Goal: Task Accomplishment & Management: Manage account settings

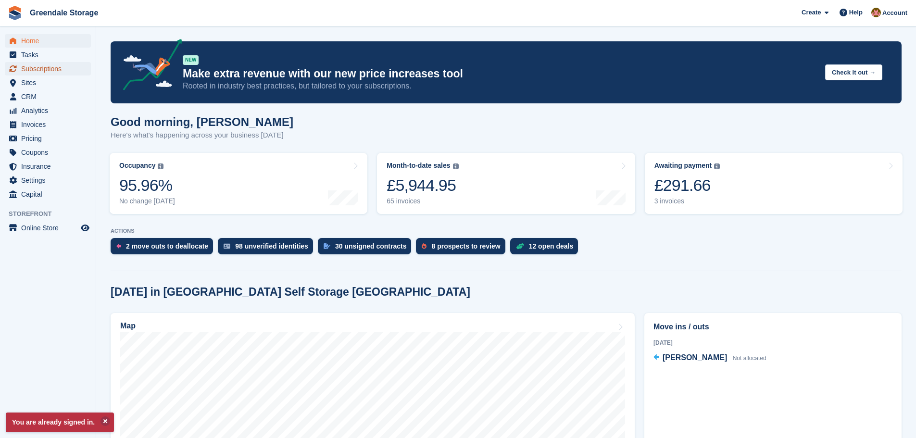
click at [44, 69] on span "Subscriptions" at bounding box center [50, 68] width 58 height 13
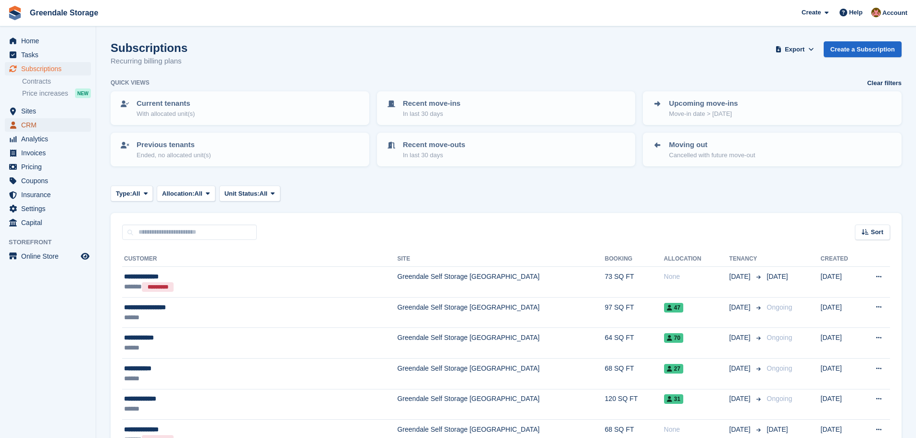
click at [38, 125] on span "CRM" at bounding box center [50, 124] width 58 height 13
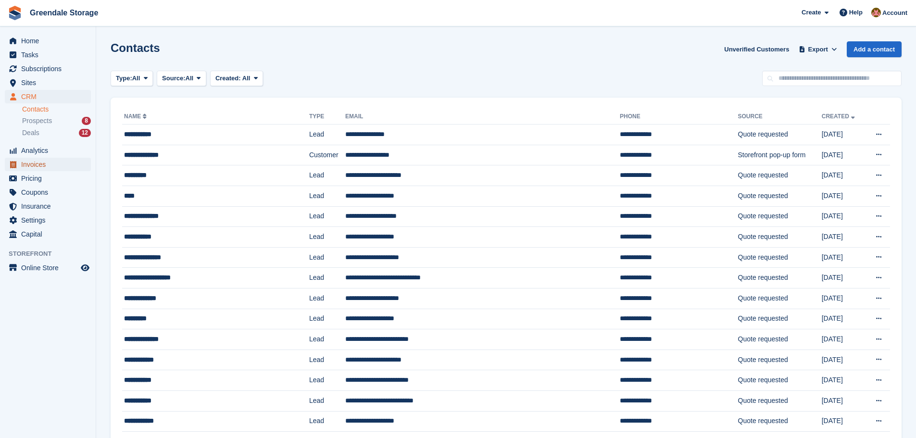
click at [35, 166] on span "Invoices" at bounding box center [50, 164] width 58 height 13
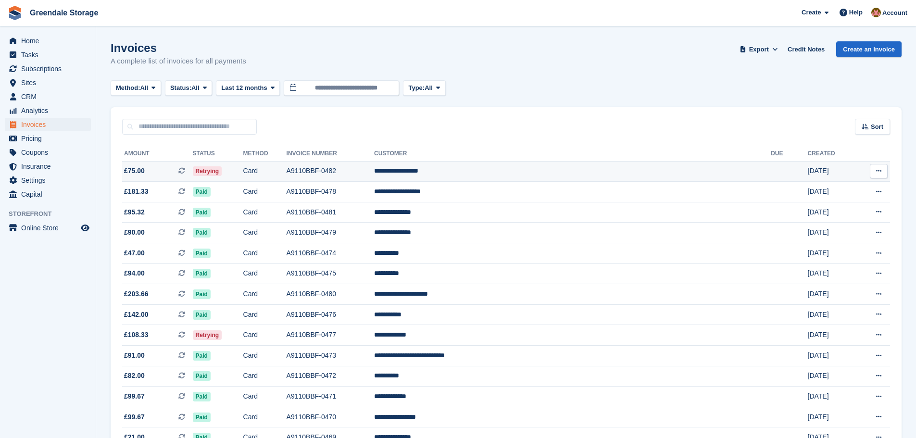
click at [374, 165] on td "A9110BBF-0482" at bounding box center [331, 171] width 88 height 21
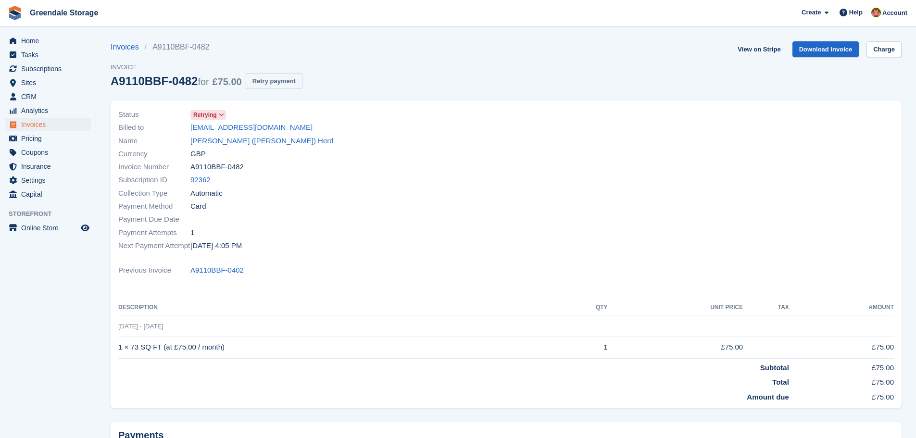
click at [263, 80] on button "Retry payment" at bounding box center [274, 81] width 57 height 16
click at [31, 42] on span "Home" at bounding box center [50, 40] width 58 height 13
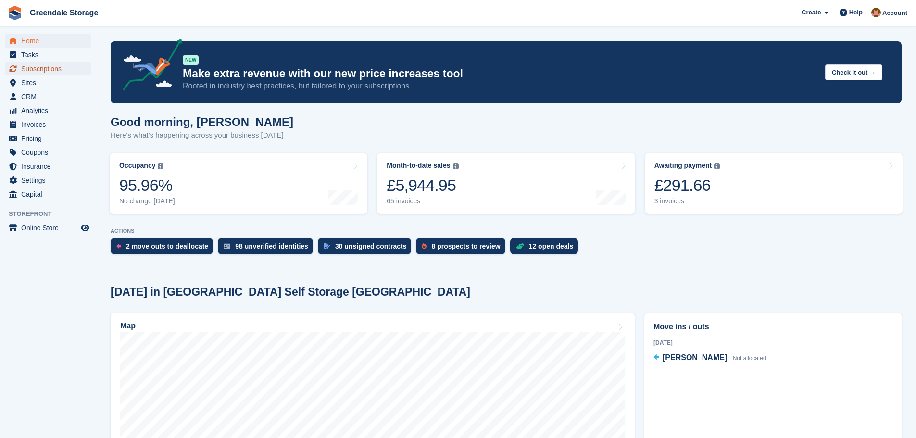
click at [28, 68] on span "Subscriptions" at bounding box center [50, 68] width 58 height 13
